Goal: Information Seeking & Learning: Compare options

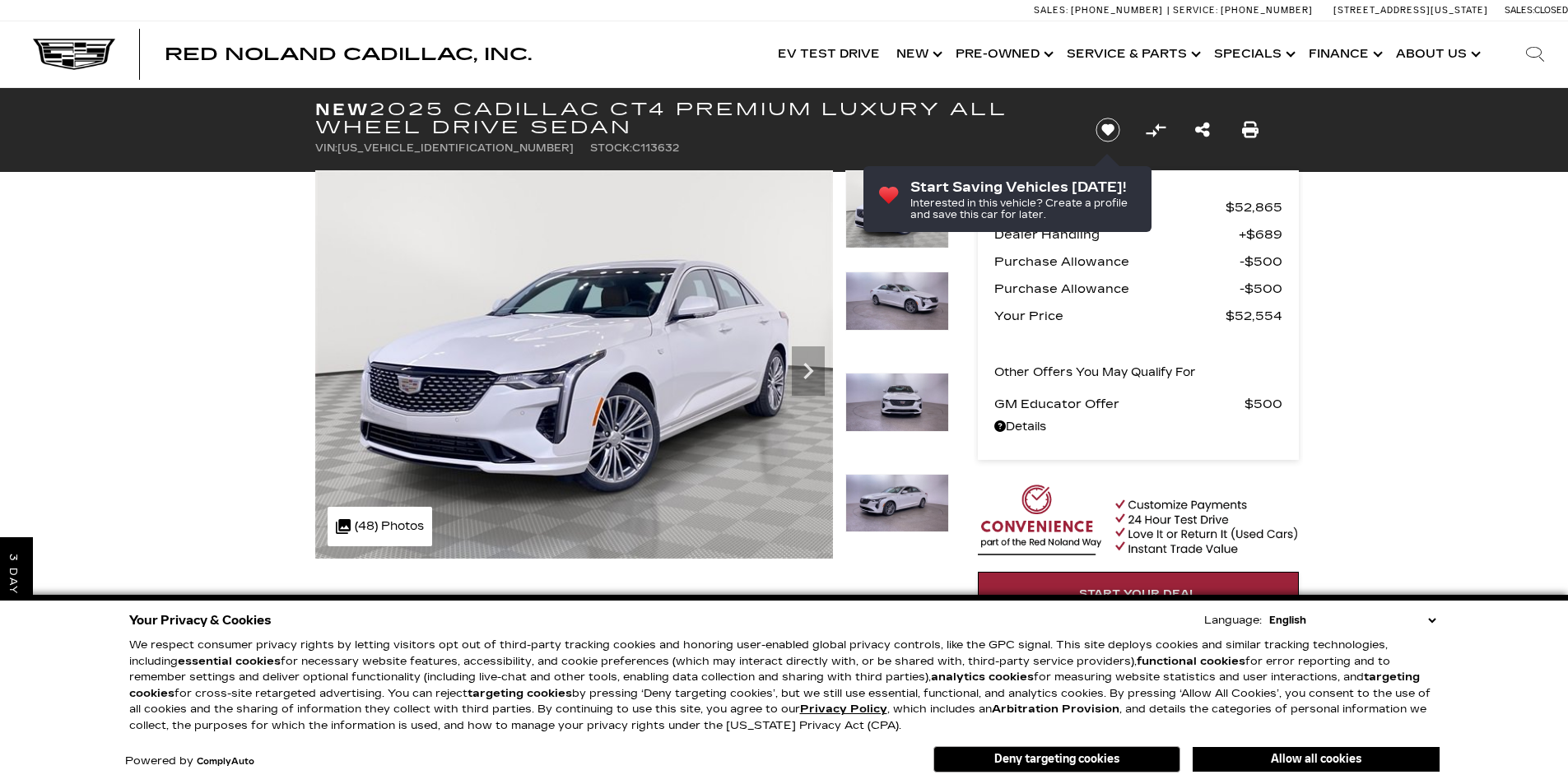
click at [922, 297] on img at bounding box center [897, 301] width 103 height 59
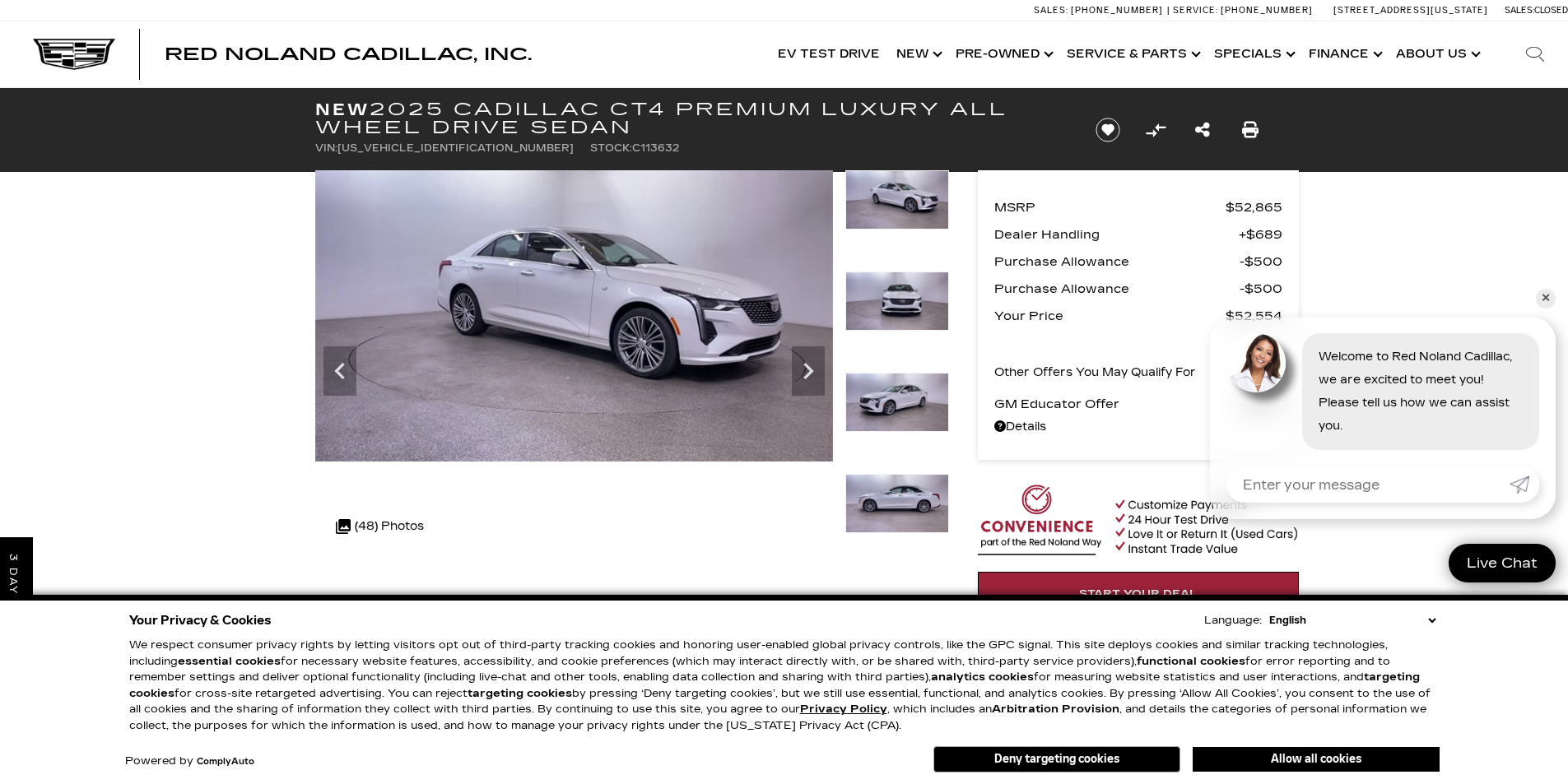
click at [914, 505] on img at bounding box center [897, 503] width 103 height 59
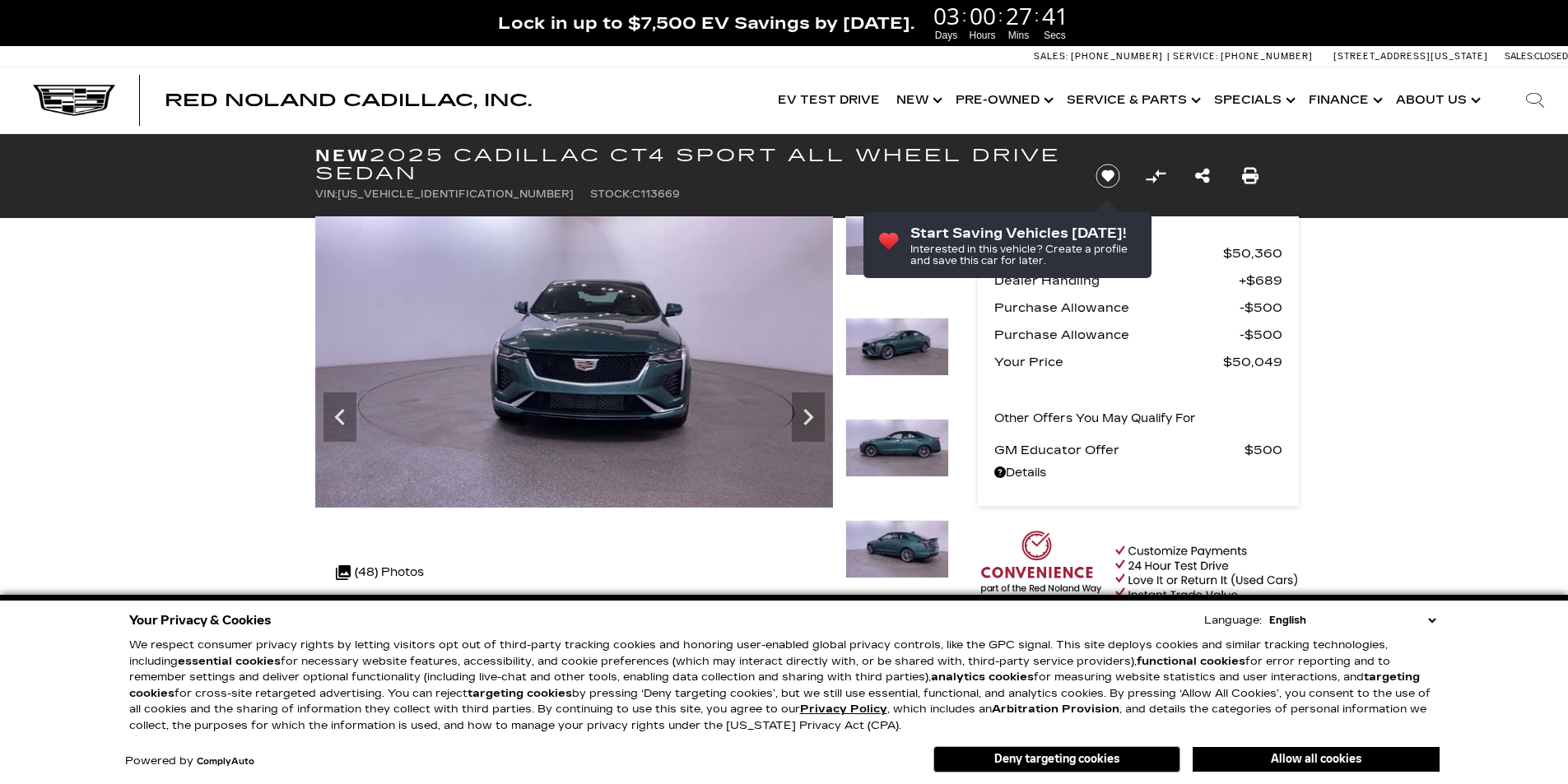
click at [905, 454] on img at bounding box center [897, 448] width 103 height 59
